Goal: Task Accomplishment & Management: Complete application form

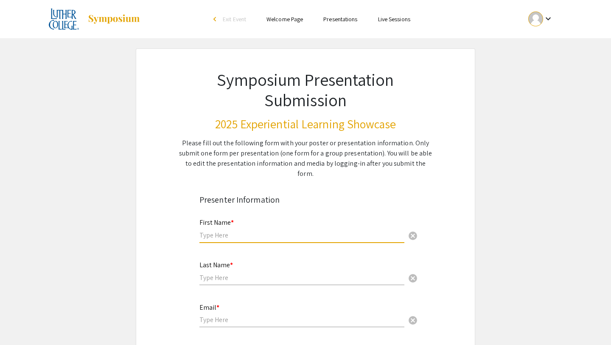
click at [252, 230] on input "text" at bounding box center [301, 234] width 205 height 9
type input "[PERSON_NAME]"
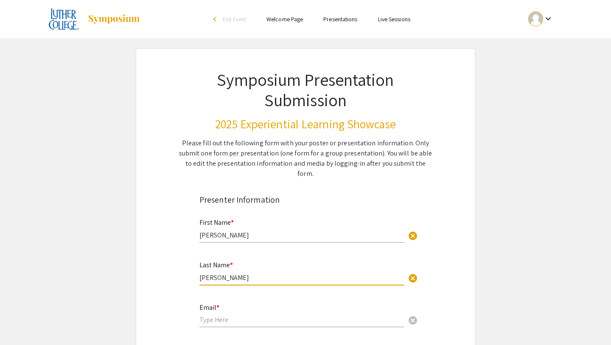
type input "[PERSON_NAME]"
type input "c"
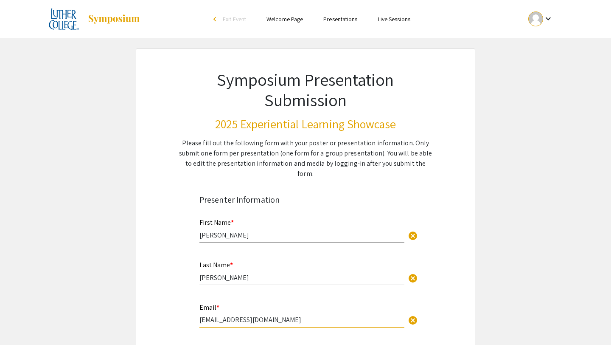
type input "[EMAIL_ADDRESS][DOMAIN_NAME]"
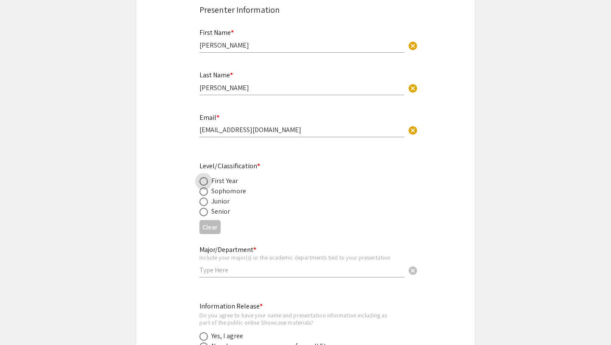
click at [205, 207] on span at bounding box center [203, 211] width 8 height 8
click at [205, 207] on input "radio" at bounding box center [203, 211] width 8 height 8
radio input "true"
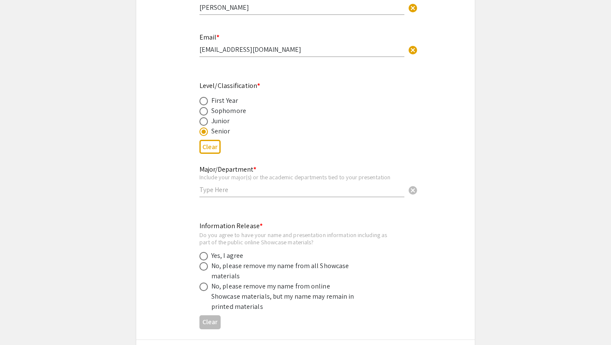
scroll to position [283, 0]
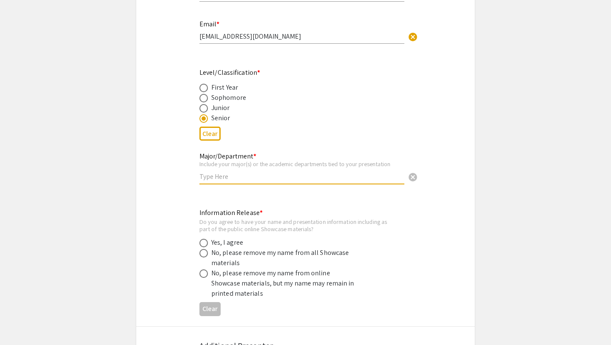
click at [230, 172] on input "text" at bounding box center [301, 176] width 205 height 9
type input "Nursing"
click at [205, 238] on span at bounding box center [203, 242] width 8 height 8
click at [205, 238] on input "radio" at bounding box center [203, 242] width 8 height 8
radio input "true"
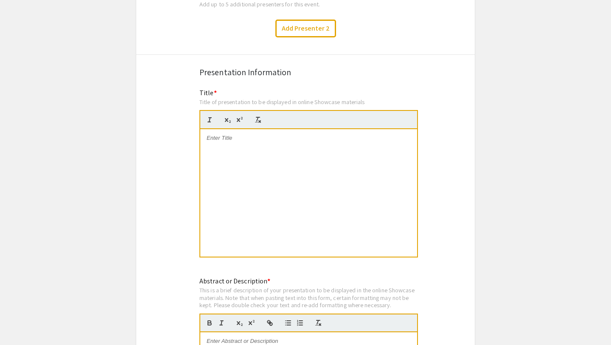
scroll to position [640, 0]
click at [276, 193] on div at bounding box center [308, 192] width 217 height 127
click at [276, 174] on div "Inpatient Adult Psychiatric Nursing Intern [PERSON_NAME] Summer Term Intern" at bounding box center [308, 192] width 217 height 127
click at [252, 193] on div "Inpatient Adult Psychiatric Nursing Intern [PERSON_NAME] Summer Term Intern" at bounding box center [308, 192] width 217 height 127
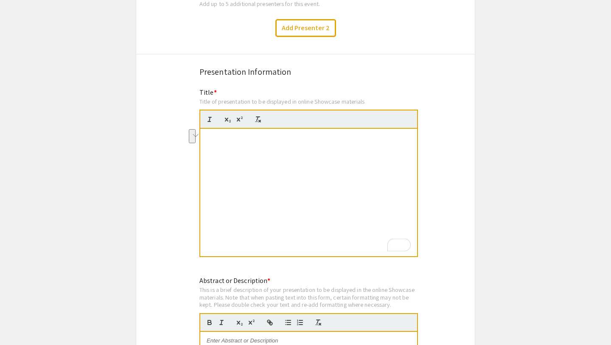
drag, startPoint x: 238, startPoint y: 174, endPoint x: 196, endPoint y: 75, distance: 107.2
click at [247, 160] on div "To enrich screen reader interactions, please activate Accessibility in Grammarl…" at bounding box center [308, 192] width 217 height 127
click at [218, 168] on div "To enrich screen reader interactions, please activate Accessibility in Grammarl…" at bounding box center [308, 192] width 217 height 127
click at [233, 336] on p at bounding box center [309, 340] width 204 height 8
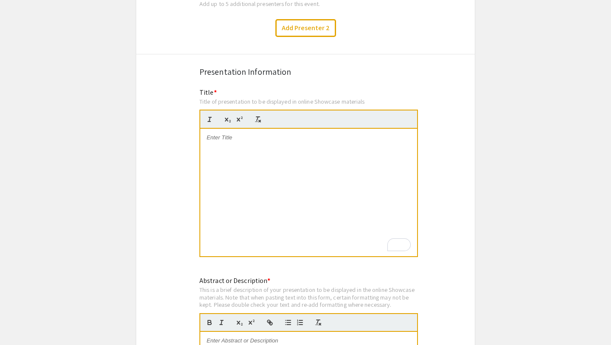
click at [210, 134] on p "To enrich screen reader interactions, please activate Accessibility in Grammarl…" at bounding box center [309, 138] width 204 height 8
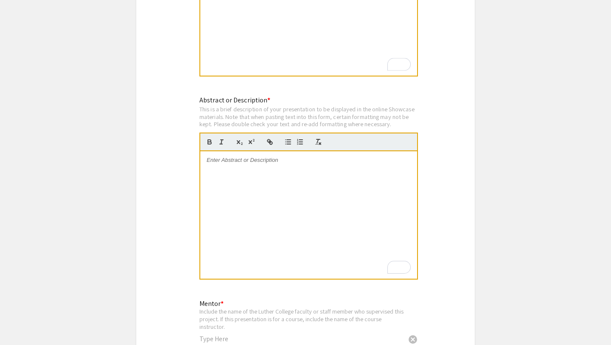
scroll to position [834, 0]
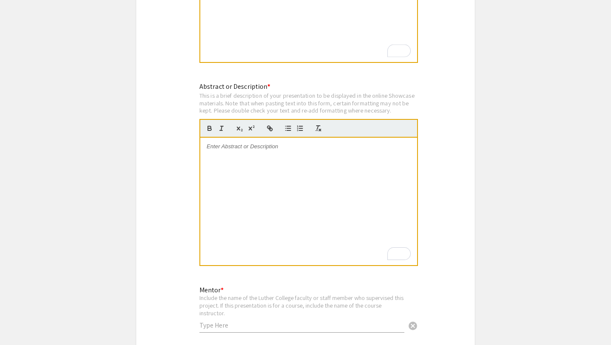
click at [228, 182] on div "To enrich screen reader interactions, please activate Accessibility in Grammarl…" at bounding box center [308, 200] width 217 height 127
click at [250, 211] on div "To enrich screen reader interactions, please activate Accessibility in Grammarl…" at bounding box center [308, 200] width 217 height 127
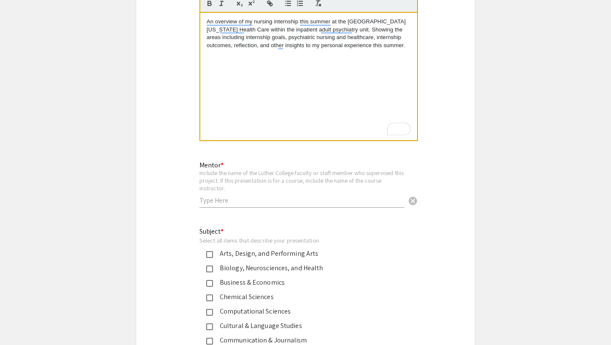
scroll to position [996, 0]
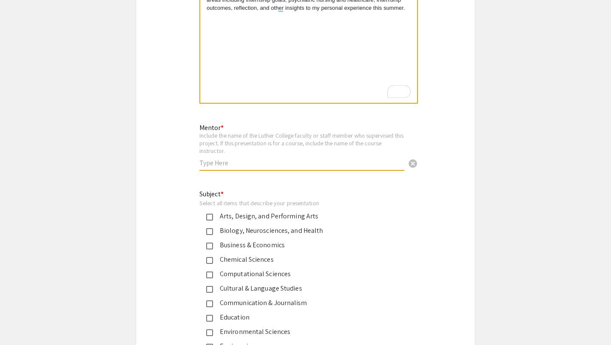
click at [252, 158] on input "text" at bounding box center [301, 162] width 205 height 9
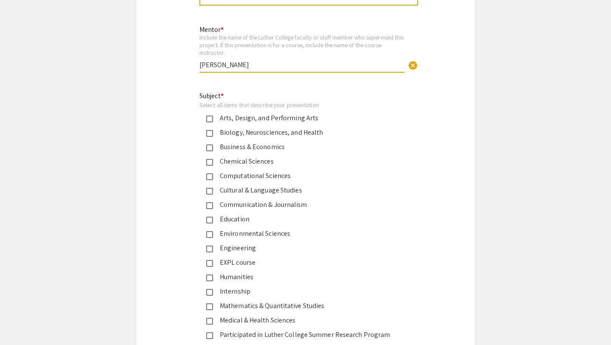
scroll to position [1138, 0]
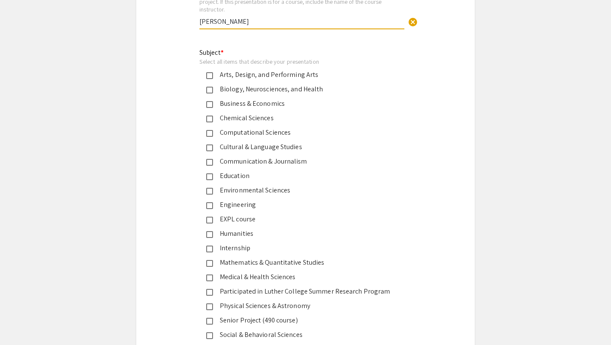
type input "[PERSON_NAME]"
click at [208, 274] on mat-pseudo-checkbox at bounding box center [209, 277] width 7 height 7
click at [207, 332] on mat-pseudo-checkbox at bounding box center [209, 335] width 7 height 7
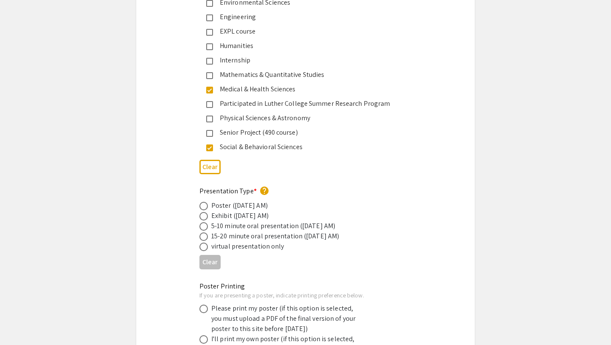
scroll to position [1343, 0]
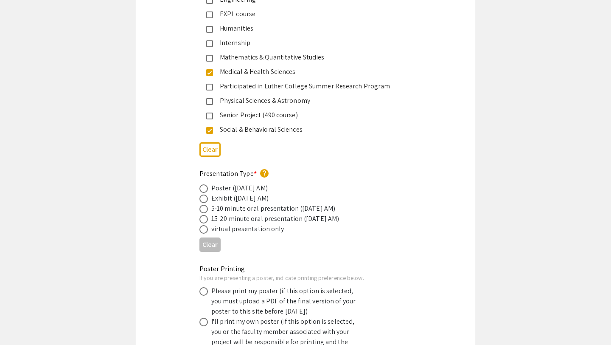
click at [207, 184] on span at bounding box center [203, 188] width 8 height 8
click at [207, 184] on input "radio" at bounding box center [203, 188] width 8 height 8
radio input "true"
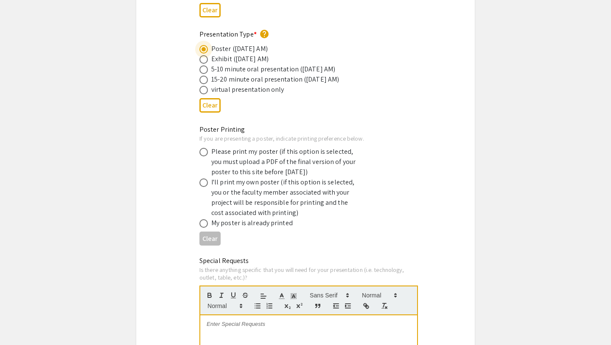
scroll to position [1482, 0]
click at [205, 147] on span at bounding box center [203, 151] width 8 height 8
click at [205, 147] on input "radio" at bounding box center [203, 151] width 8 height 8
radio input "true"
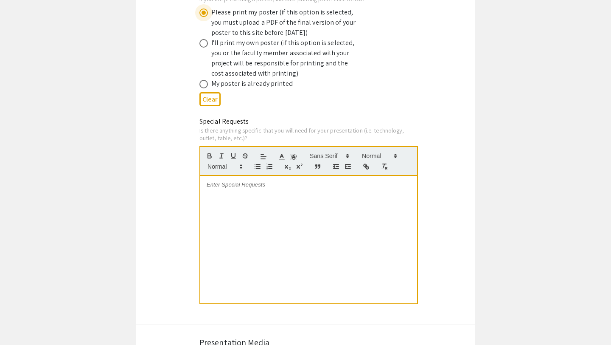
scroll to position [1625, 0]
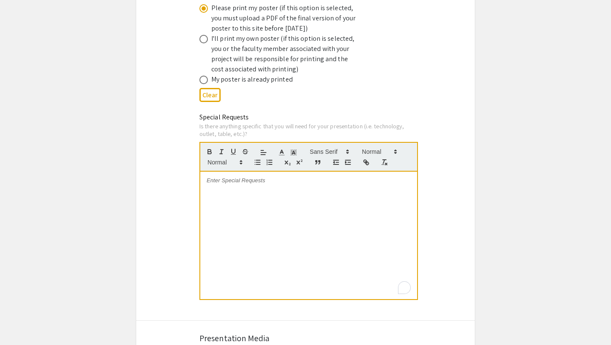
click at [298, 240] on div "To enrich screen reader interactions, please activate Accessibility in Grammarl…" at bounding box center [308, 234] width 217 height 127
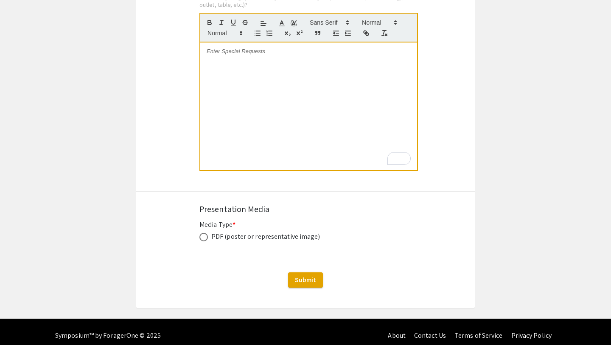
click at [201, 233] on span at bounding box center [203, 237] width 8 height 8
click at [201, 233] on input "radio" at bounding box center [203, 237] width 8 height 8
radio input "true"
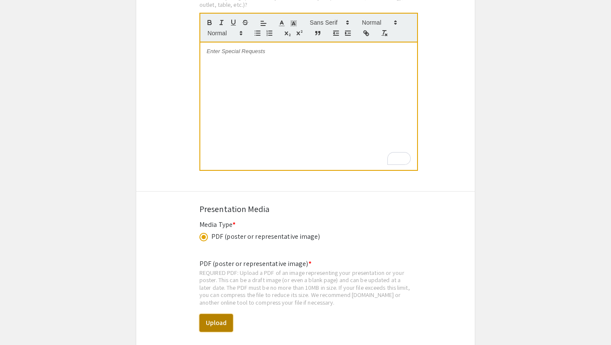
click at [216, 319] on button "Upload" at bounding box center [216, 323] width 34 height 18
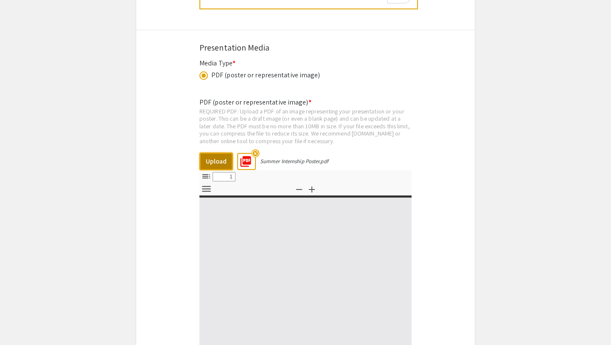
select select "custom"
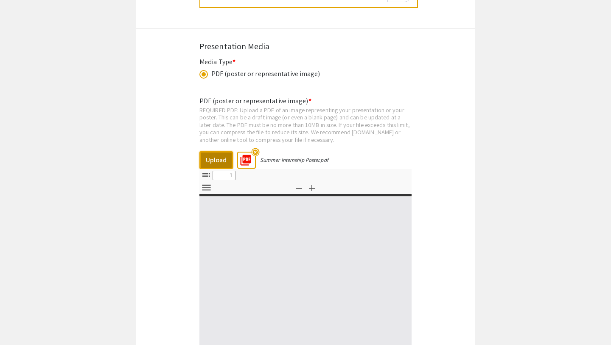
type input "0"
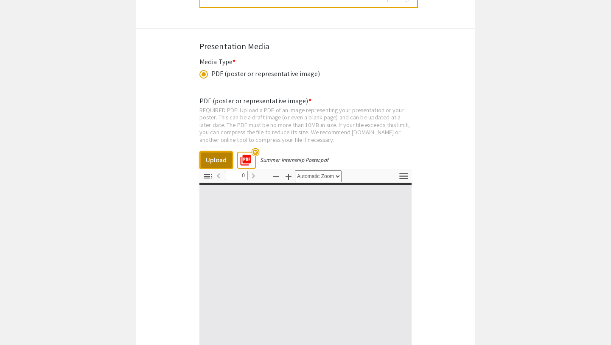
select select "custom"
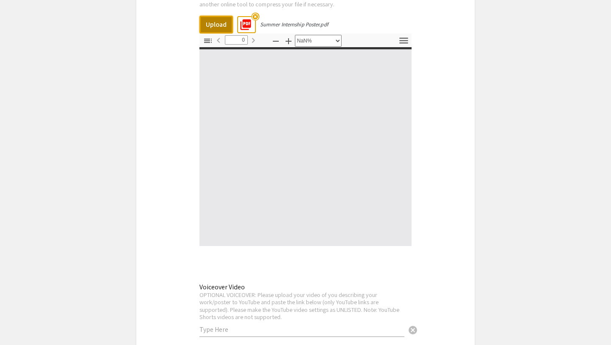
type input "1"
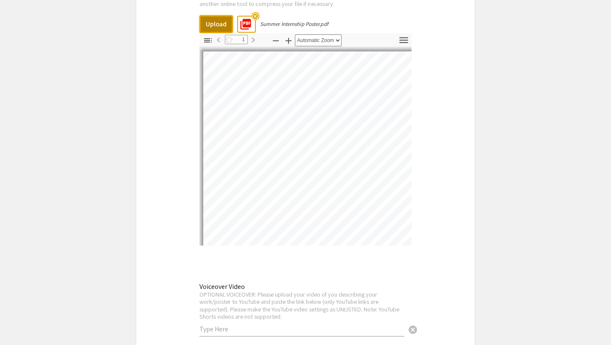
select select "auto"
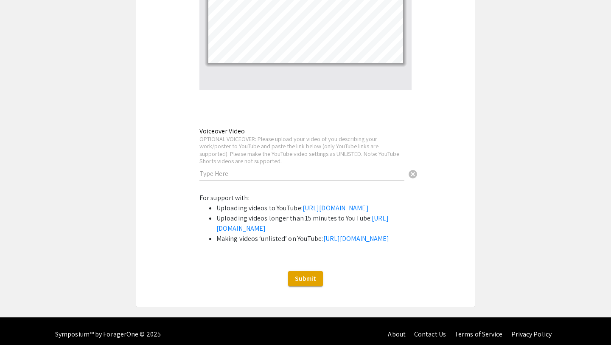
scroll to position [2258, 0]
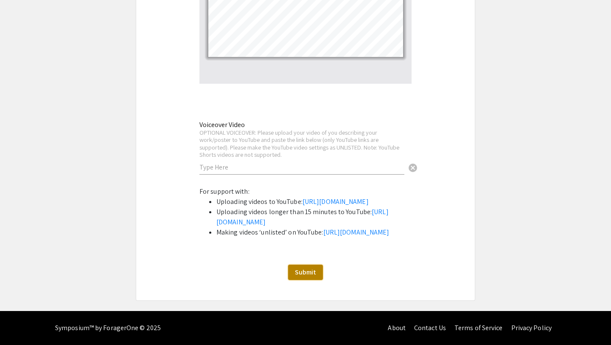
click at [310, 276] on span "Submit" at bounding box center [305, 271] width 21 height 9
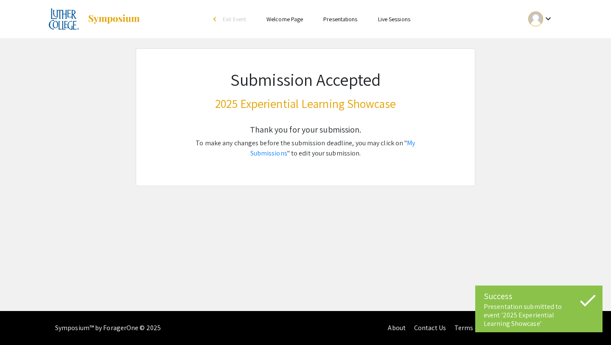
scroll to position [0, 0]
